Goal: Task Accomplishment & Management: Use online tool/utility

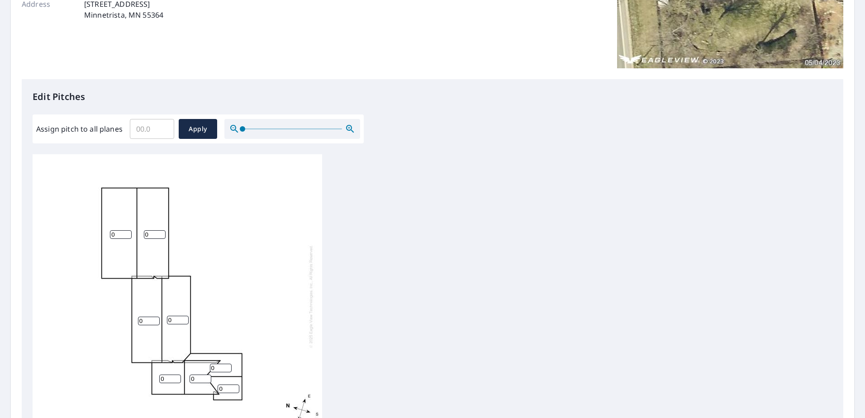
scroll to position [181, 0]
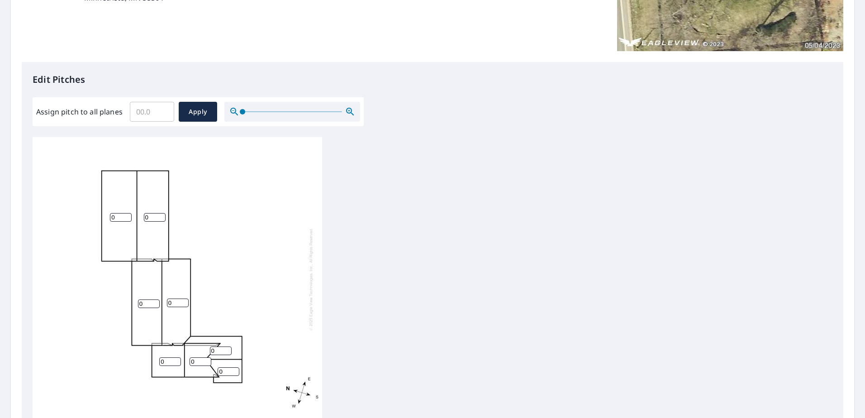
click at [121, 214] on input "0" at bounding box center [121, 217] width 22 height 9
drag, startPoint x: 156, startPoint y: 113, endPoint x: 133, endPoint y: 104, distance: 23.8
click at [137, 113] on input "Assign pitch to all planes" at bounding box center [152, 111] width 44 height 25
type input "10"
click at [191, 114] on span "Apply" at bounding box center [198, 111] width 24 height 11
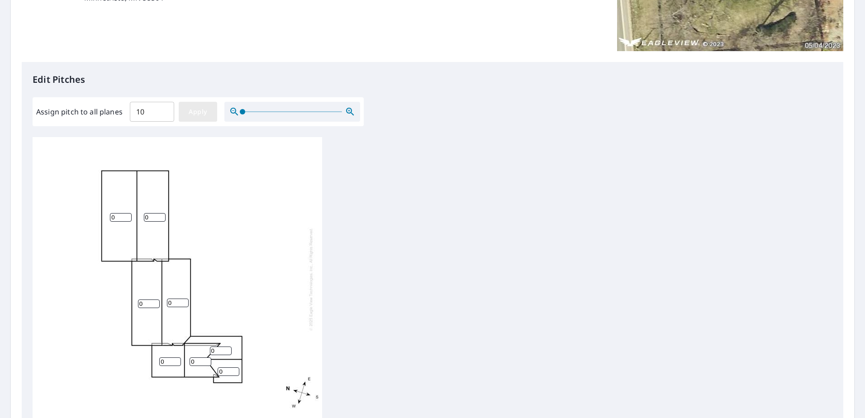
type input "10"
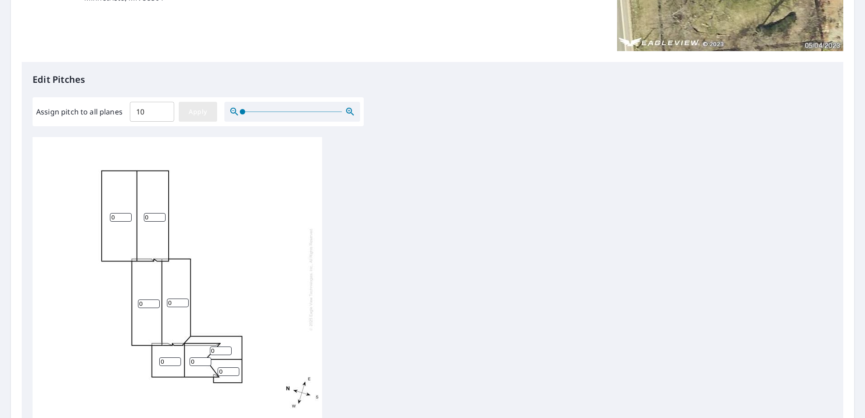
type input "10"
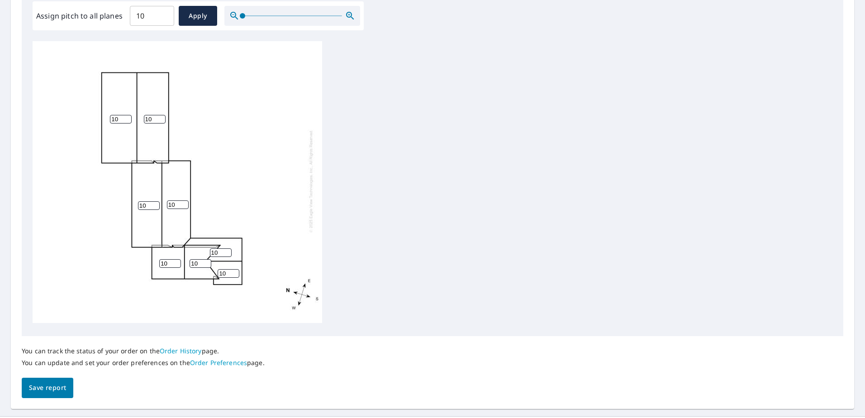
scroll to position [298, 0]
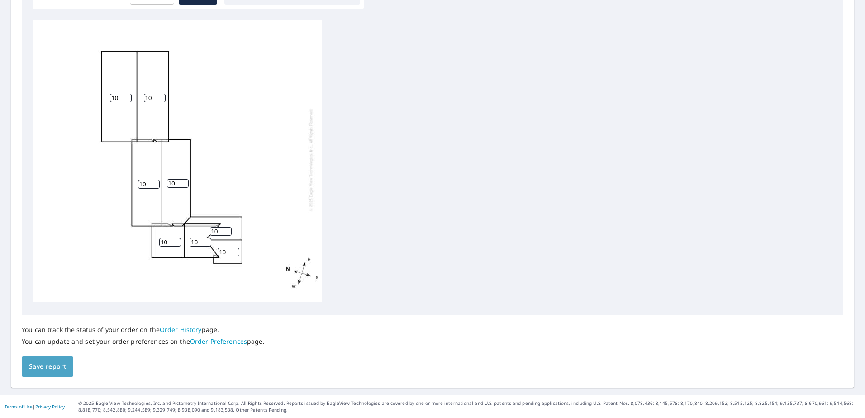
click at [48, 369] on span "Save report" at bounding box center [47, 366] width 37 height 11
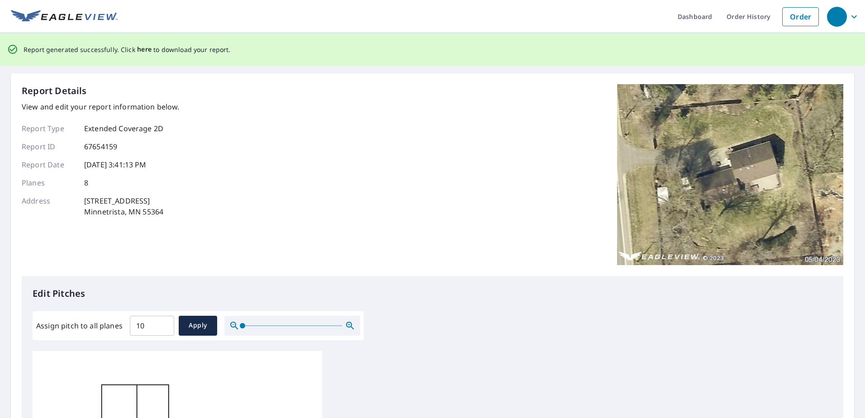
click at [138, 48] on span "here" at bounding box center [144, 49] width 15 height 11
